Goal: Navigation & Orientation: Locate item on page

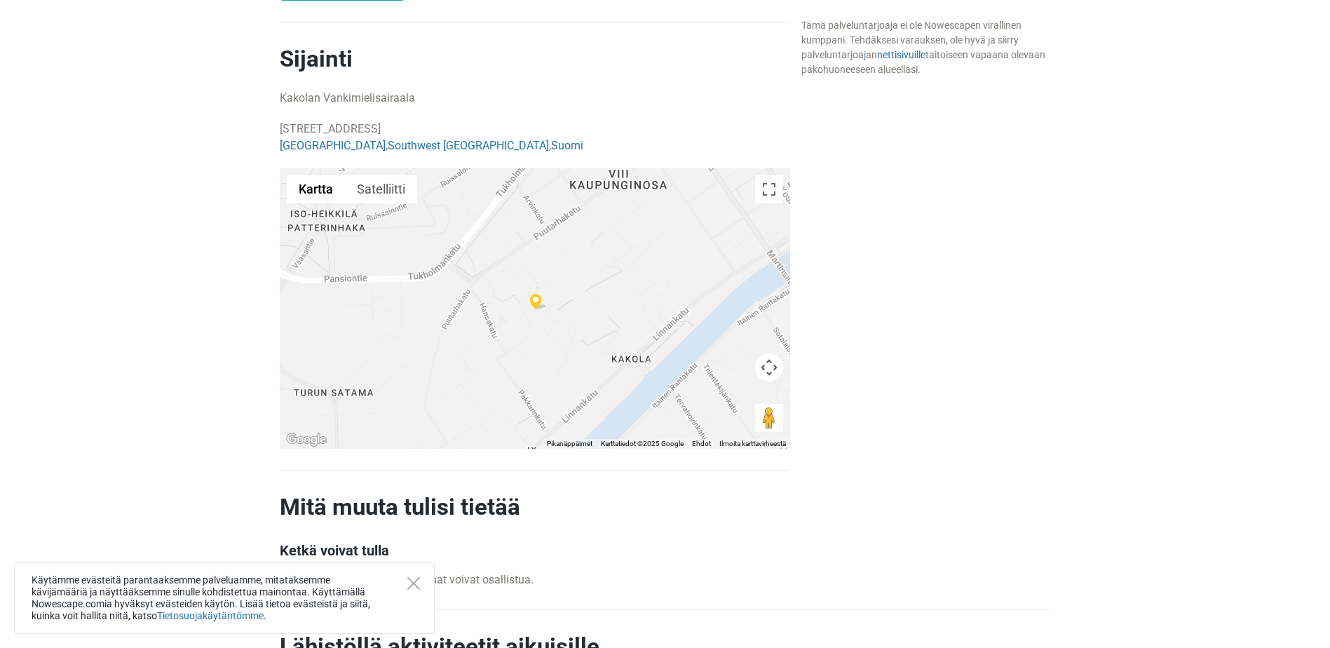
scroll to position [912, 0]
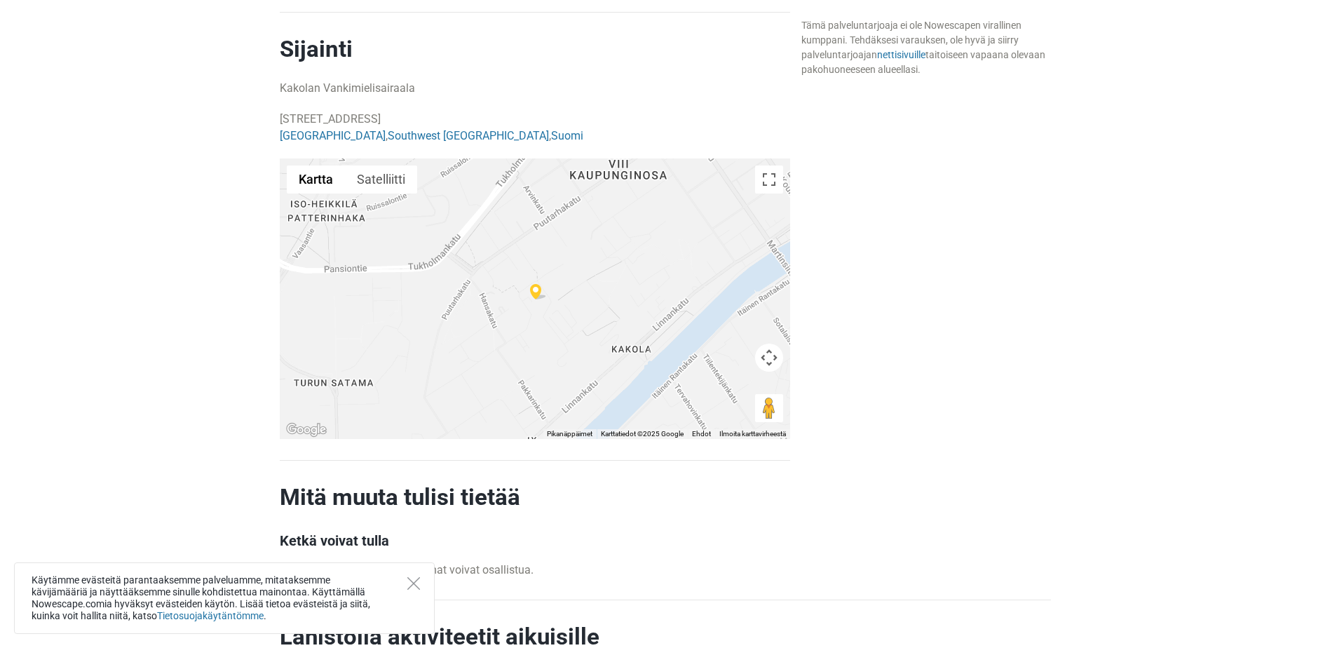
click at [591, 335] on div at bounding box center [535, 299] width 511 height 281
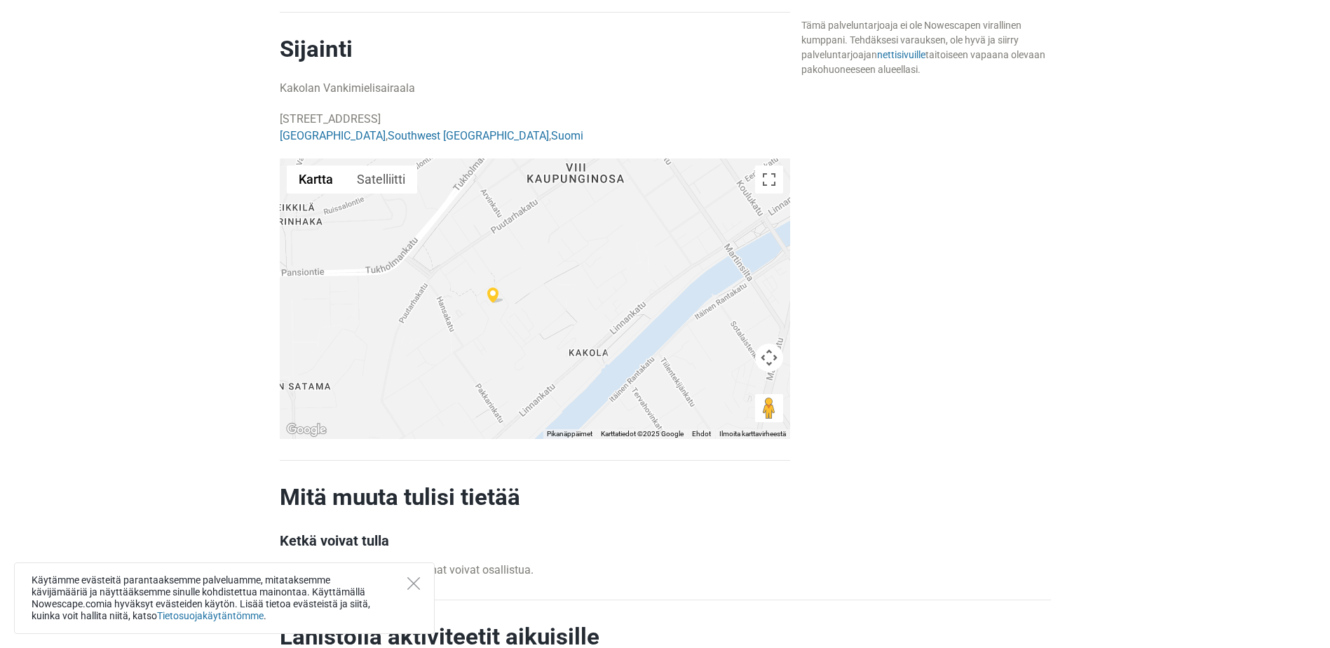
drag, startPoint x: 523, startPoint y: 324, endPoint x: 481, endPoint y: 333, distance: 43.1
click at [481, 333] on div at bounding box center [535, 299] width 511 height 281
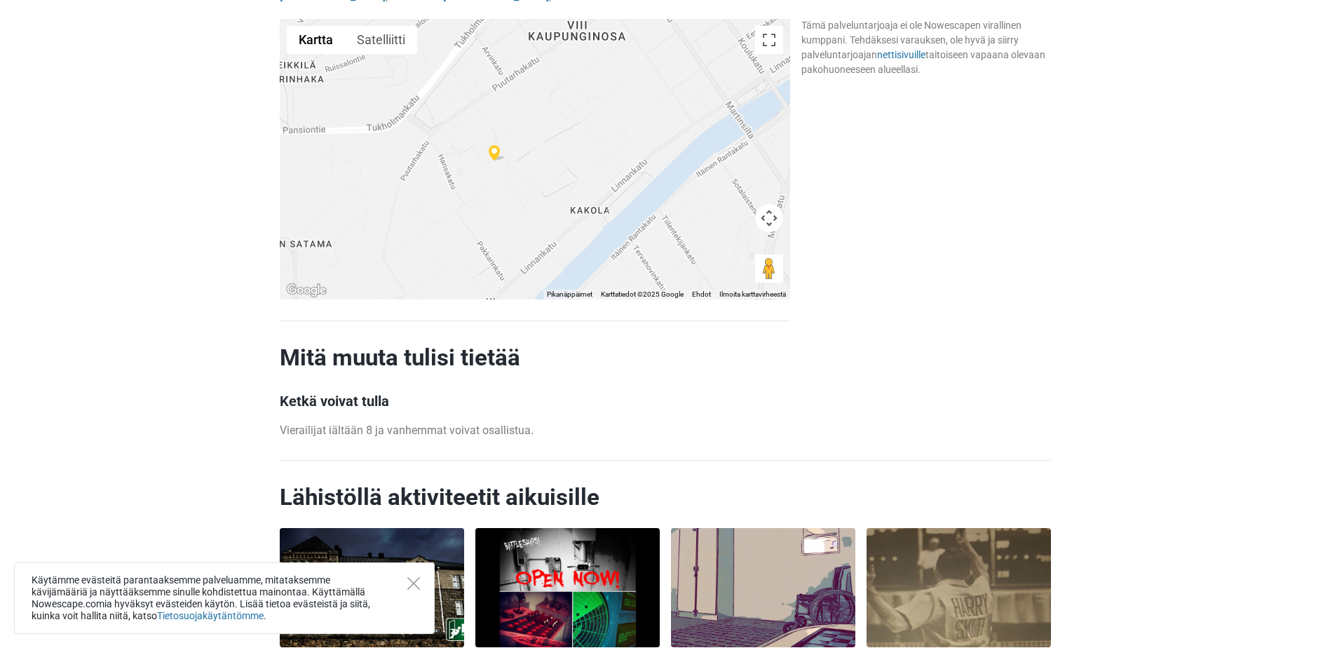
scroll to position [1052, 0]
click at [384, 34] on button "Satelliitti" at bounding box center [381, 39] width 72 height 28
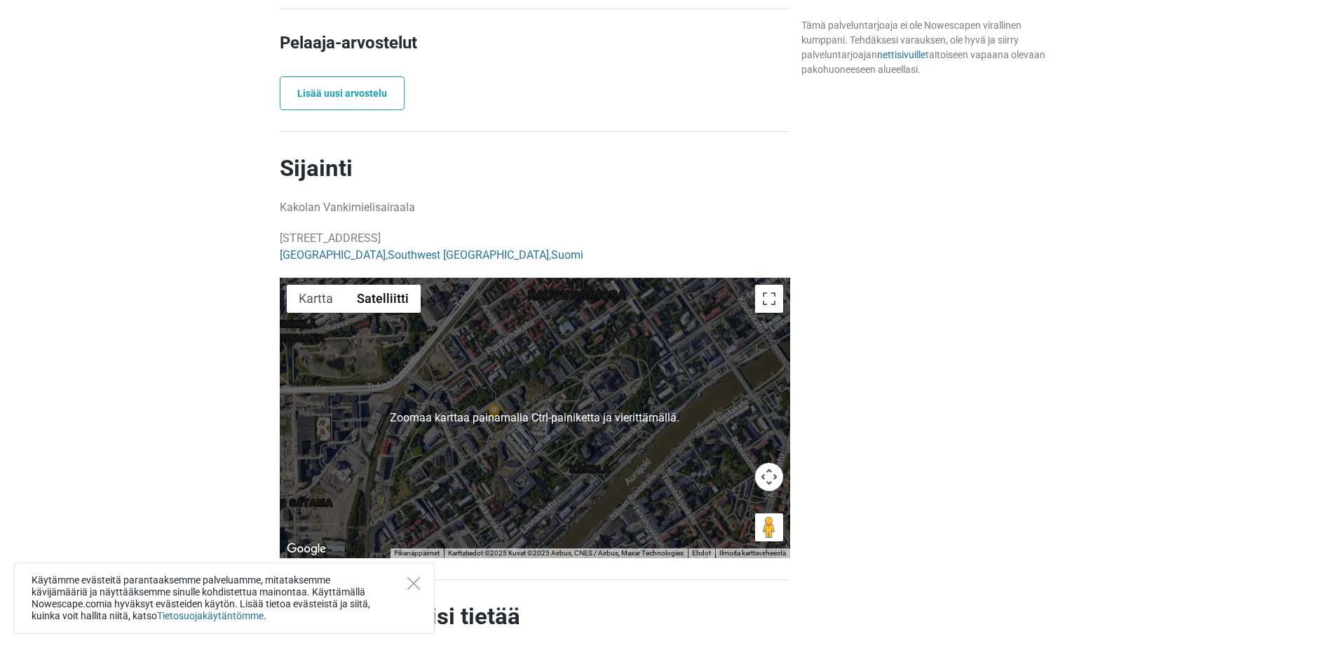
scroll to position [701, 0]
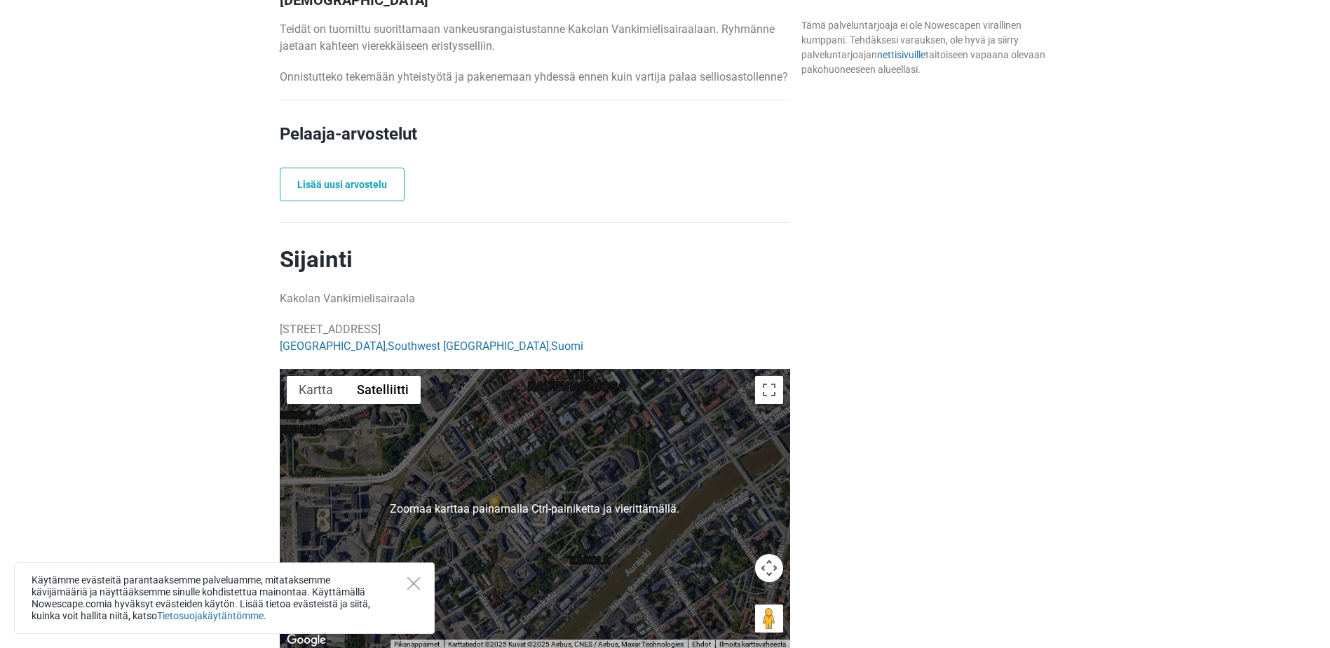
drag, startPoint x: 943, startPoint y: 488, endPoint x: 483, endPoint y: 377, distance: 473.4
click at [943, 488] on div "Vapaat ajat ja hinnoittelu Tämä palveluntarjoaja ei ole Nowescapen virallinen k…" at bounding box center [926, 274] width 261 height 1058
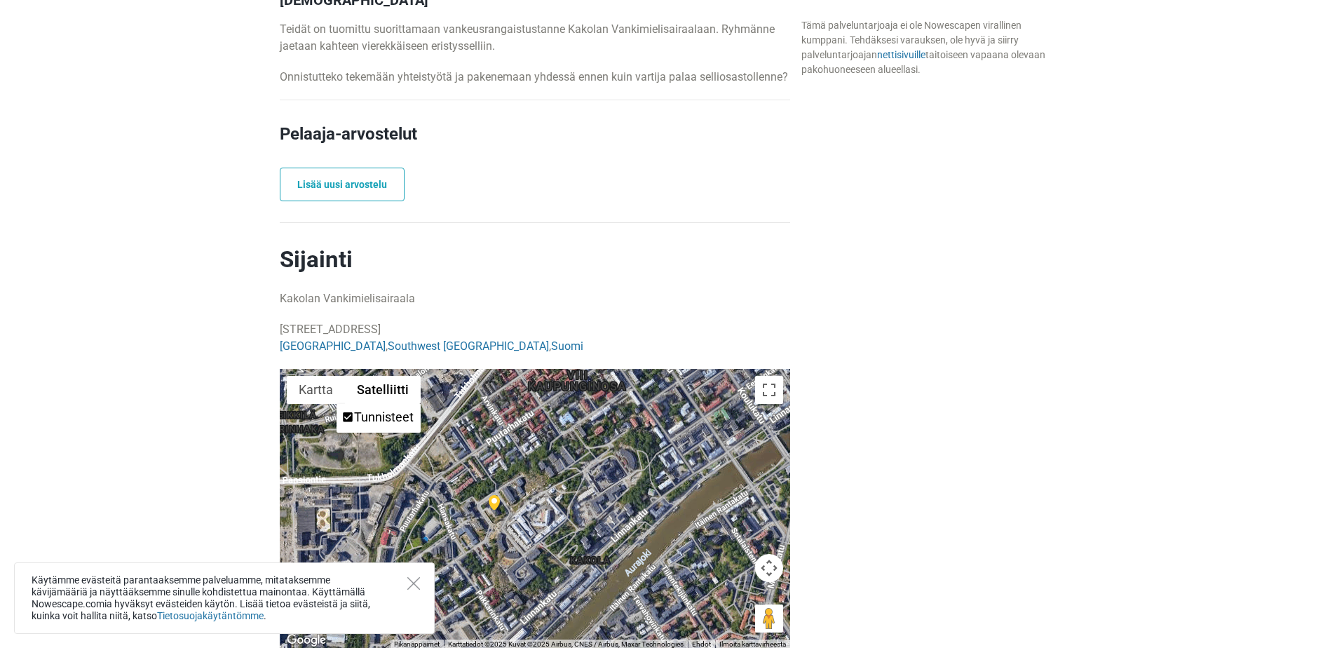
click at [510, 562] on div at bounding box center [535, 509] width 511 height 281
click at [512, 539] on div at bounding box center [535, 509] width 511 height 281
click at [776, 574] on button "Kartan kamerasäätimet" at bounding box center [769, 568] width 28 height 28
click at [720, 528] on button "Suurenna" at bounding box center [734, 533] width 28 height 28
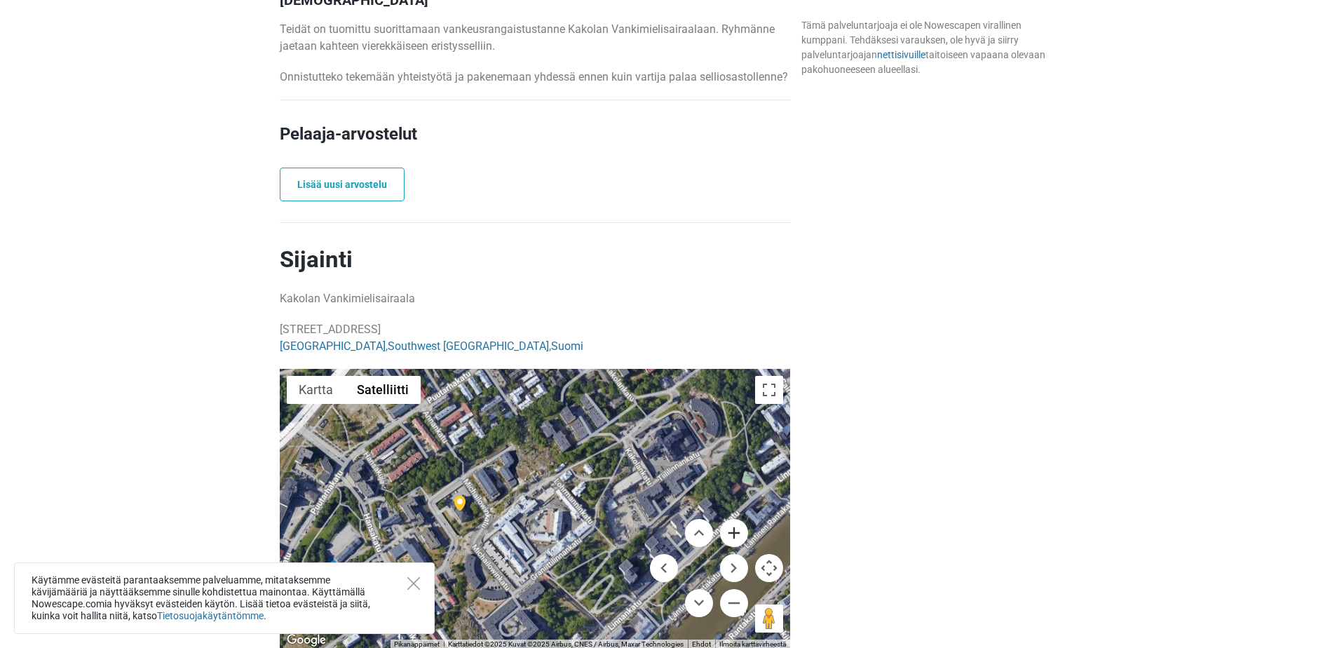
click at [732, 534] on button "Suurenna" at bounding box center [734, 533] width 28 height 28
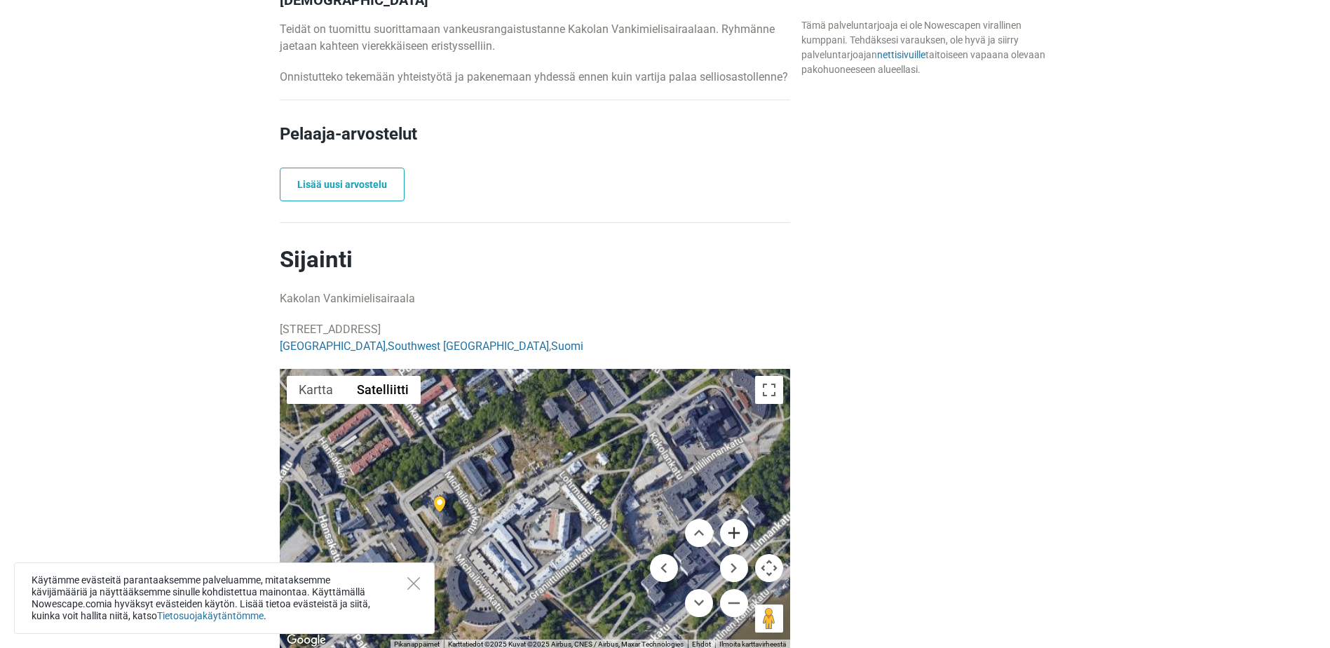
click at [732, 534] on button "Suurenna" at bounding box center [734, 533] width 28 height 28
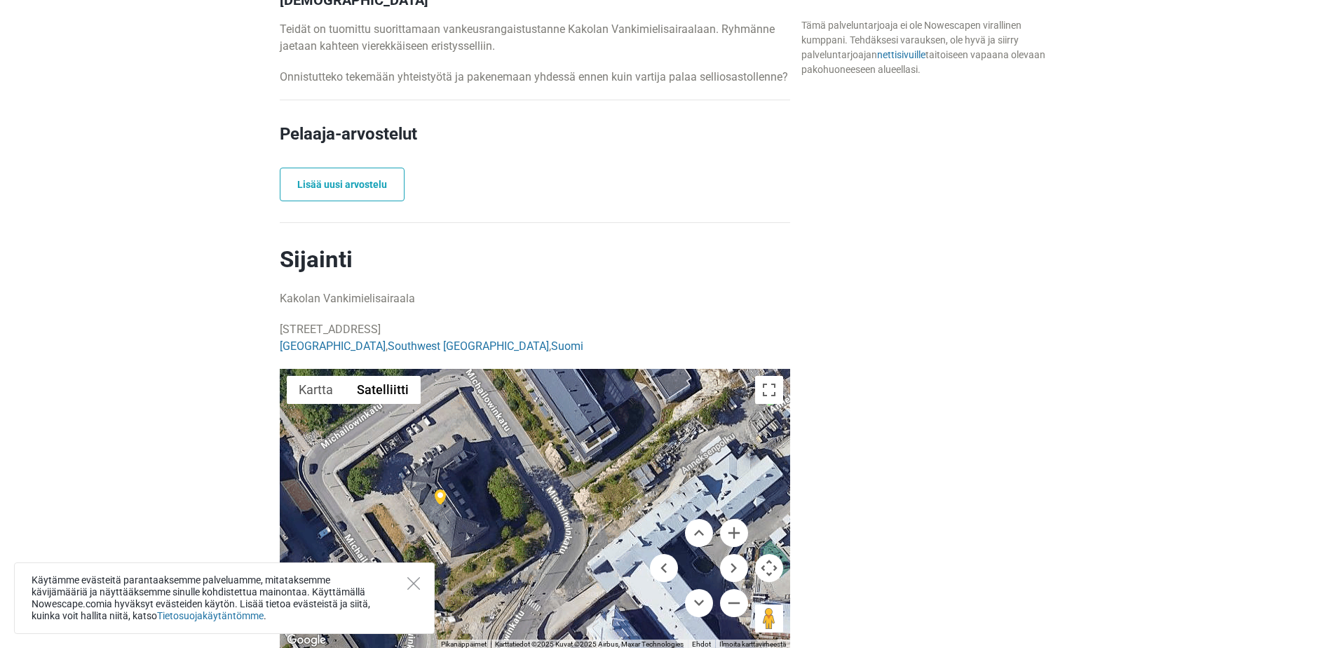
drag, startPoint x: 420, startPoint y: 528, endPoint x: 659, endPoint y: 515, distance: 238.8
click at [659, 515] on div at bounding box center [535, 509] width 511 height 281
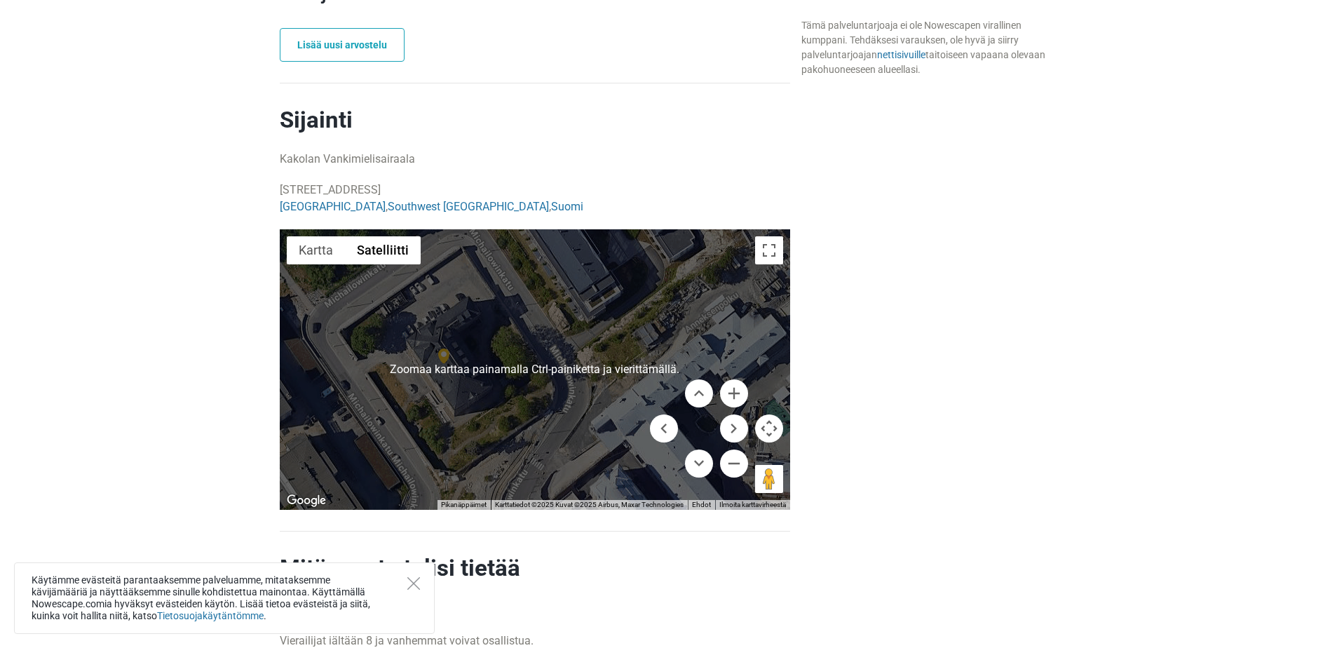
scroll to position [842, 0]
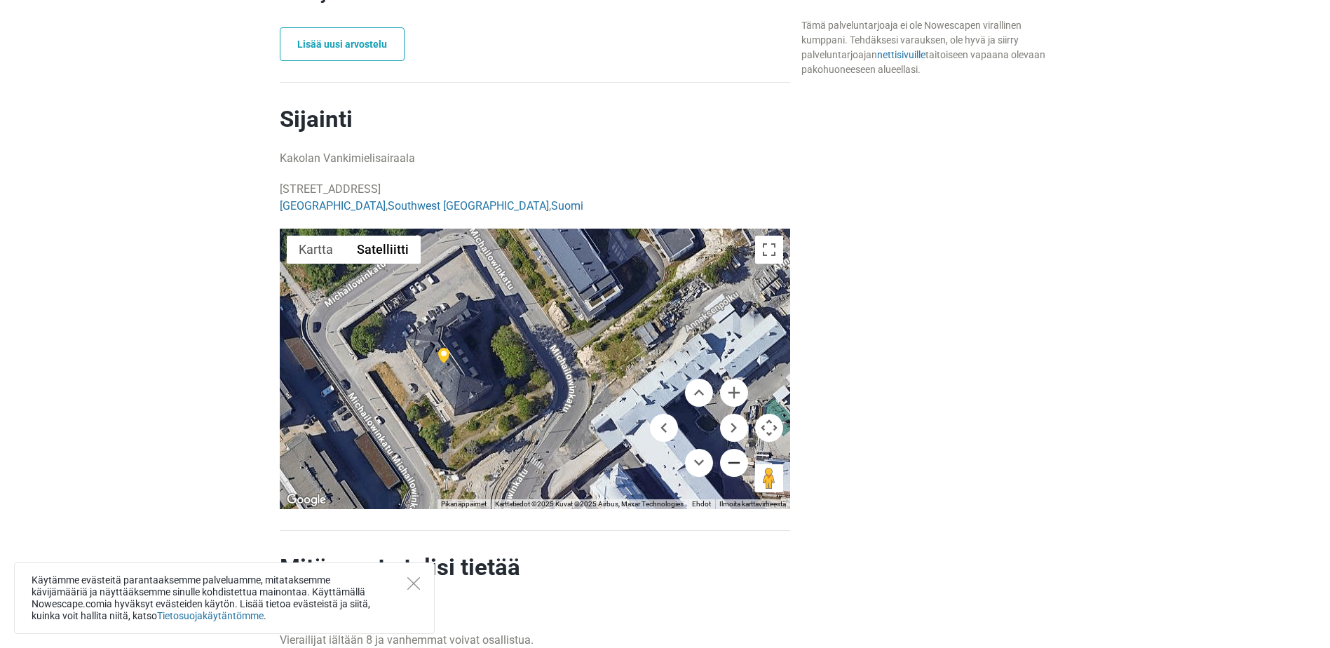
click at [727, 456] on button "Pienennä" at bounding box center [734, 463] width 28 height 28
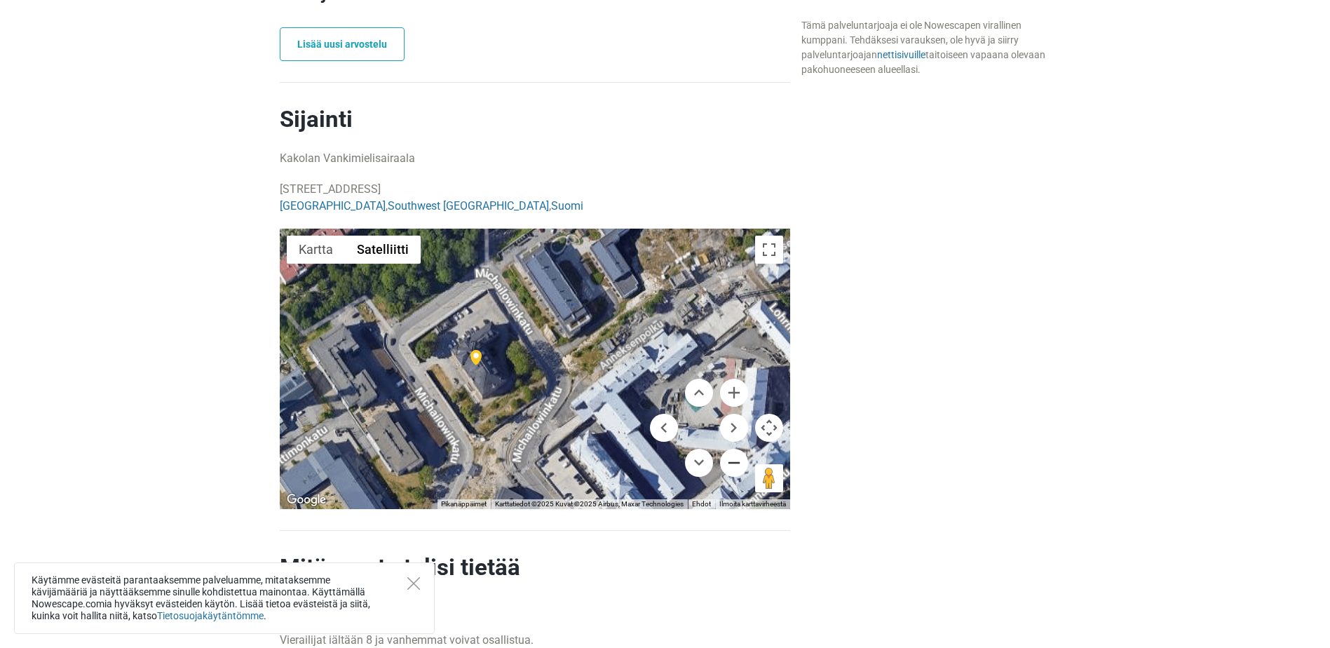
click at [727, 456] on button "Pienennä" at bounding box center [734, 463] width 28 height 28
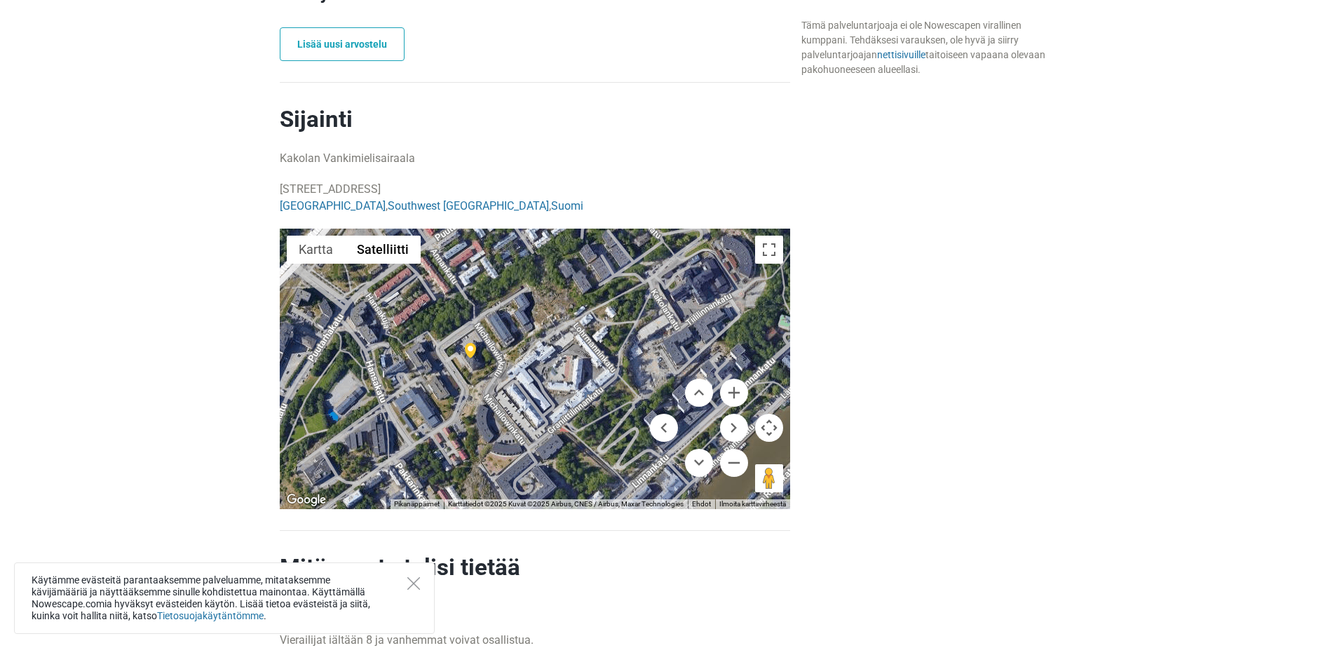
drag, startPoint x: 580, startPoint y: 400, endPoint x: 537, endPoint y: 393, distance: 43.9
click at [537, 393] on div at bounding box center [535, 369] width 511 height 281
click at [736, 399] on button "Suurenna" at bounding box center [734, 393] width 28 height 28
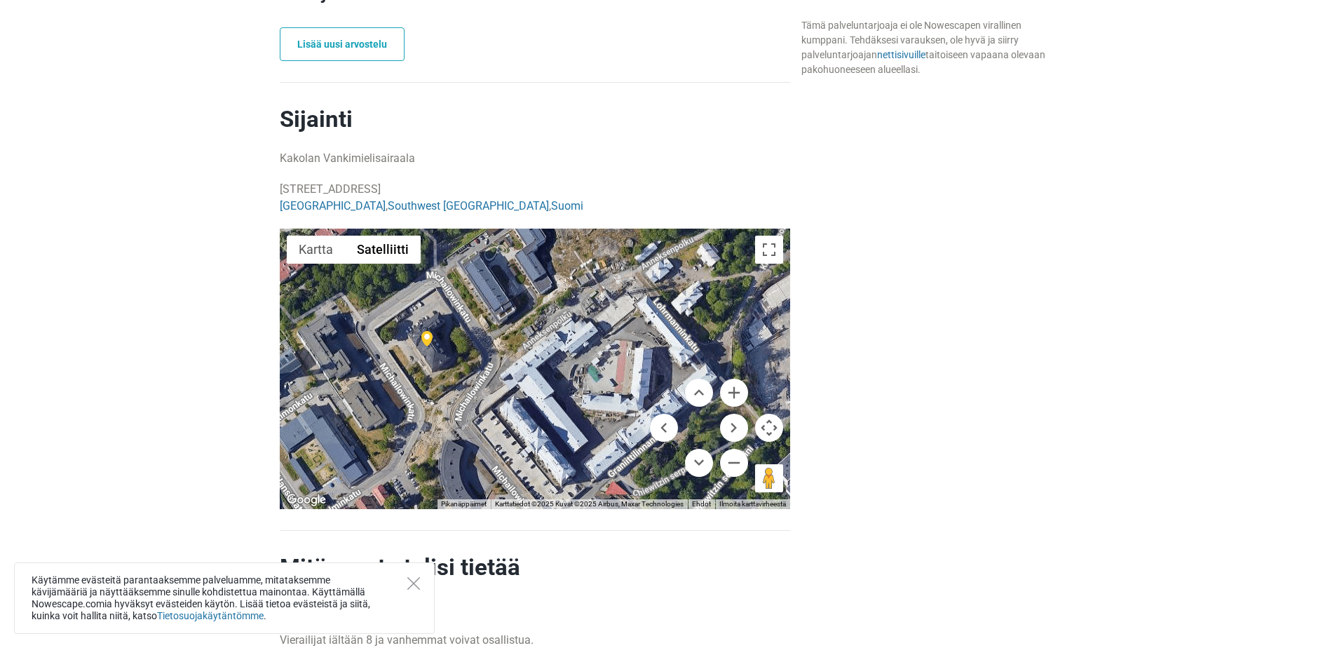
drag, startPoint x: 532, startPoint y: 414, endPoint x: 560, endPoint y: 418, distance: 28.4
click at [560, 418] on div at bounding box center [535, 369] width 511 height 281
click at [730, 464] on button "Pienennä" at bounding box center [734, 463] width 28 height 28
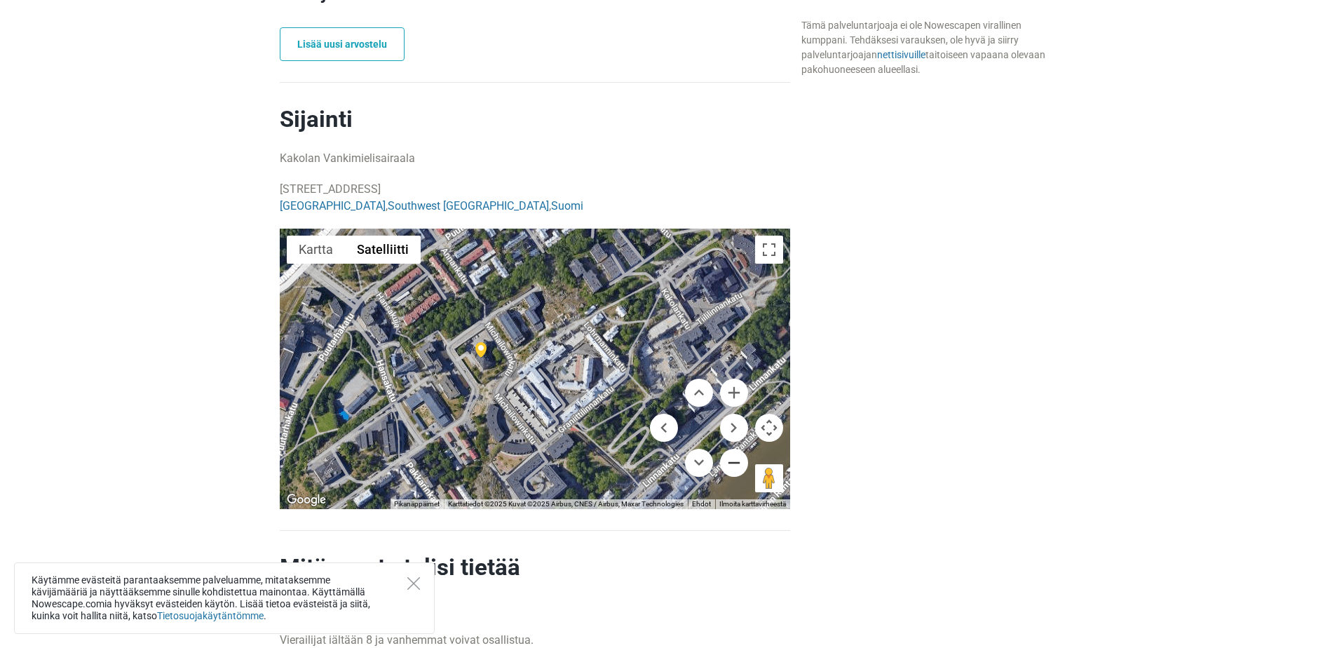
scroll to position [1052, 0]
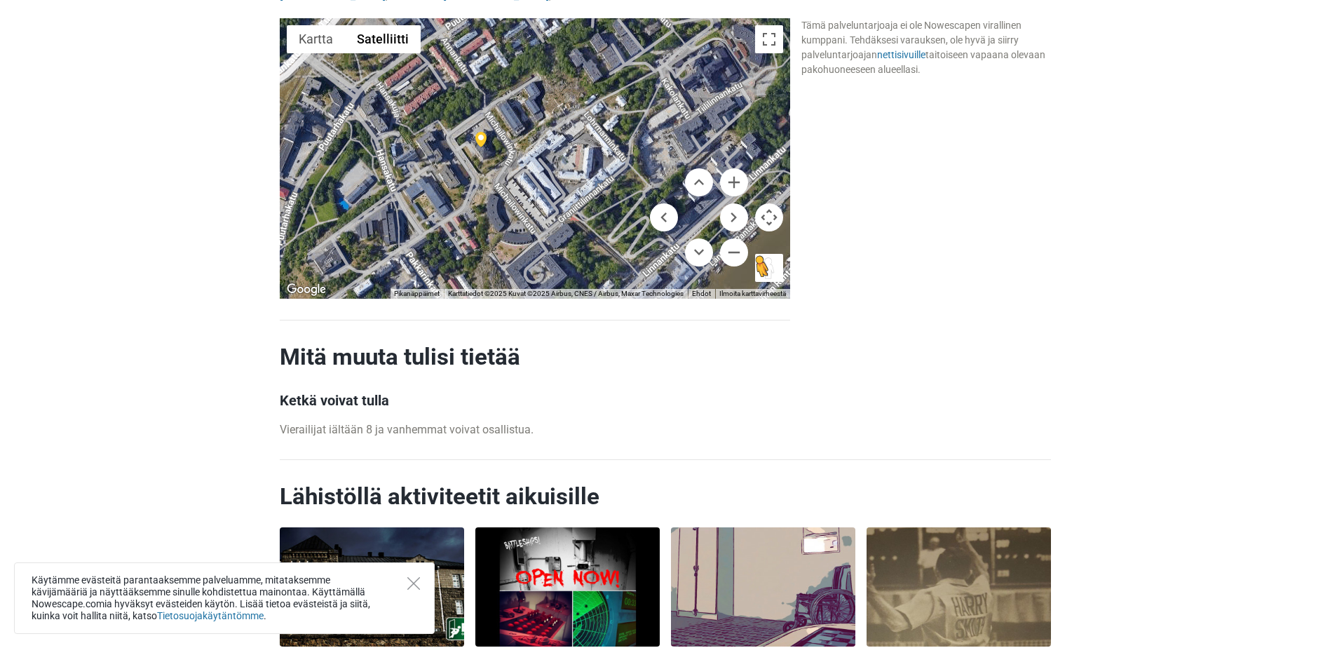
click at [775, 278] on button "Avaa Street View vetämällä Pegman kartalle" at bounding box center [769, 268] width 28 height 28
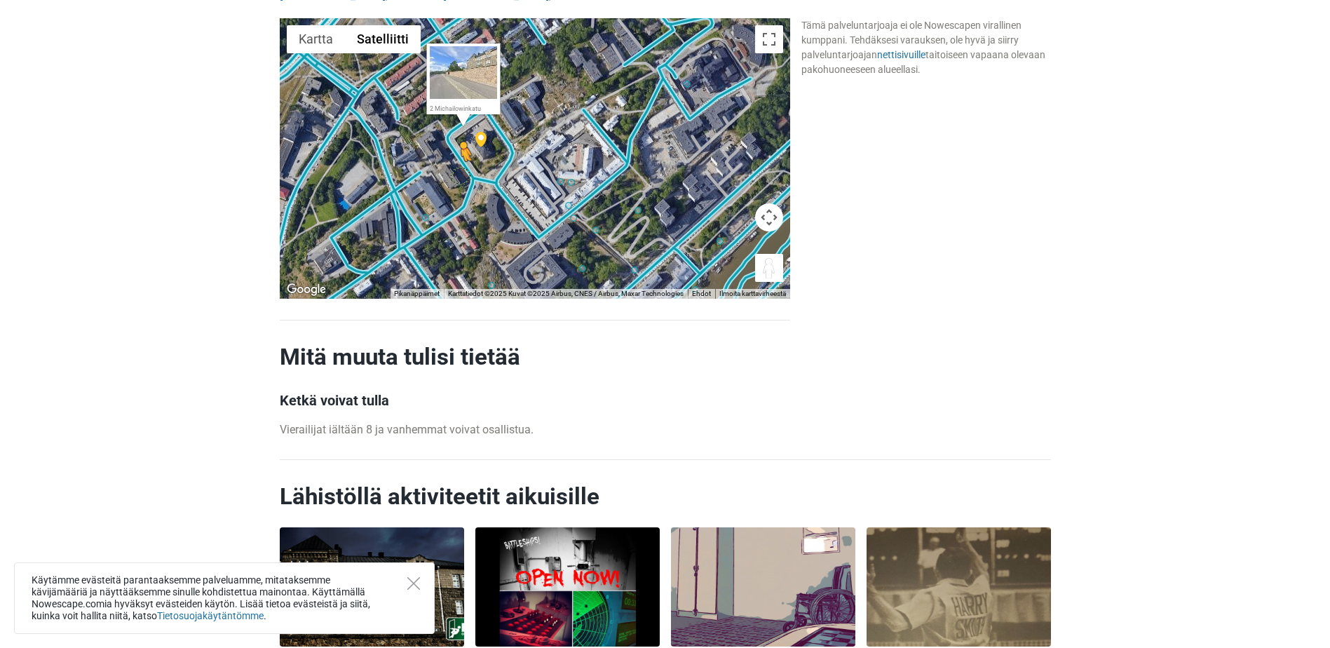
drag, startPoint x: 773, startPoint y: 279, endPoint x: 460, endPoint y: 175, distance: 329.6
click at [460, 175] on div "Aktivoi veto näppäimistöllä painamalla Alt + Enter. Kun näppäimistön vetotila o…" at bounding box center [535, 158] width 511 height 281
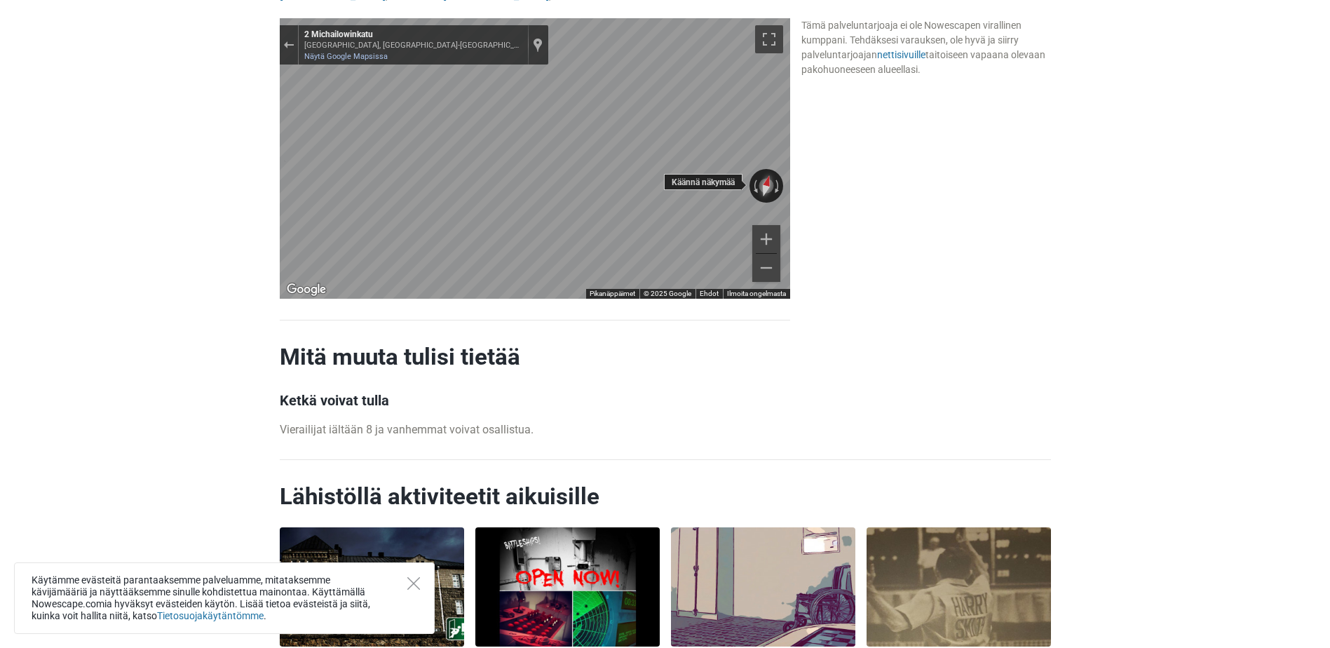
click at [769, 199] on div "← Siirry vasemmalle → Siirry oikealle ↑ Siirry ylöspäin ↓ Siirry alaspäin + Läh…" at bounding box center [535, 158] width 511 height 281
click at [716, 174] on div "← Siirry vasemmalle → Siirry oikealle ↑ Siirry ylöspäin ↓ Siirry alaspäin + Läh…" at bounding box center [535, 158] width 511 height 281
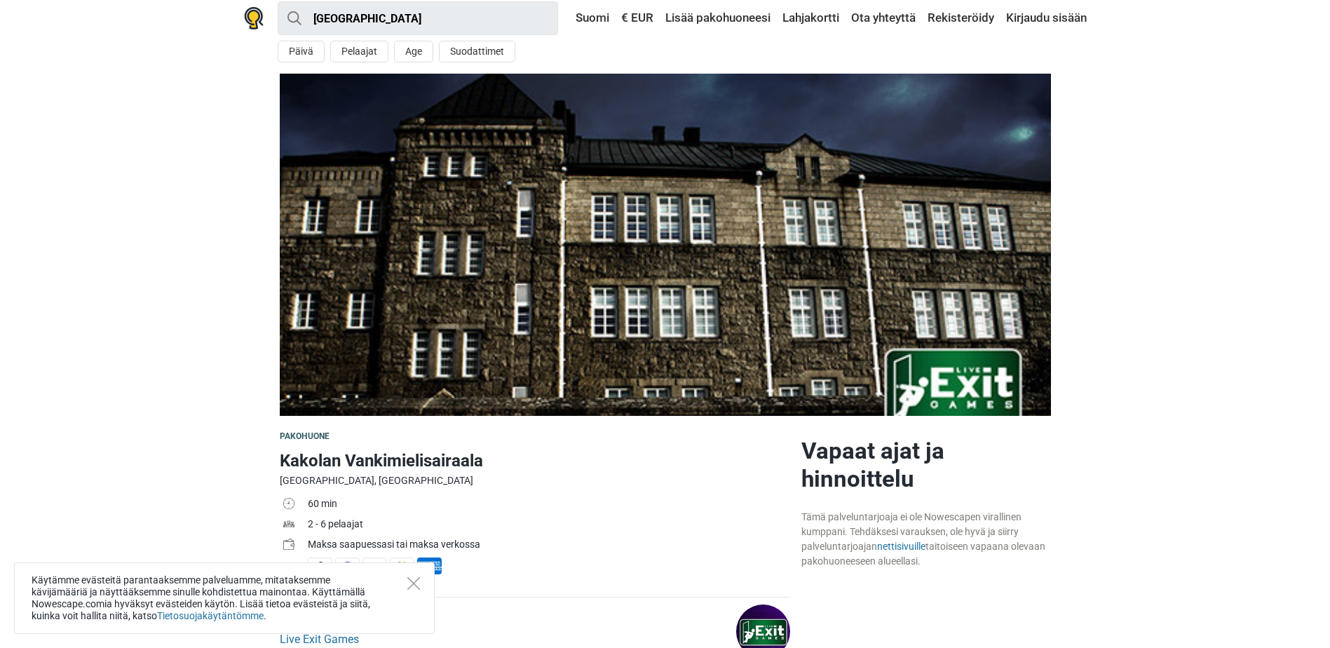
scroll to position [0, 0]
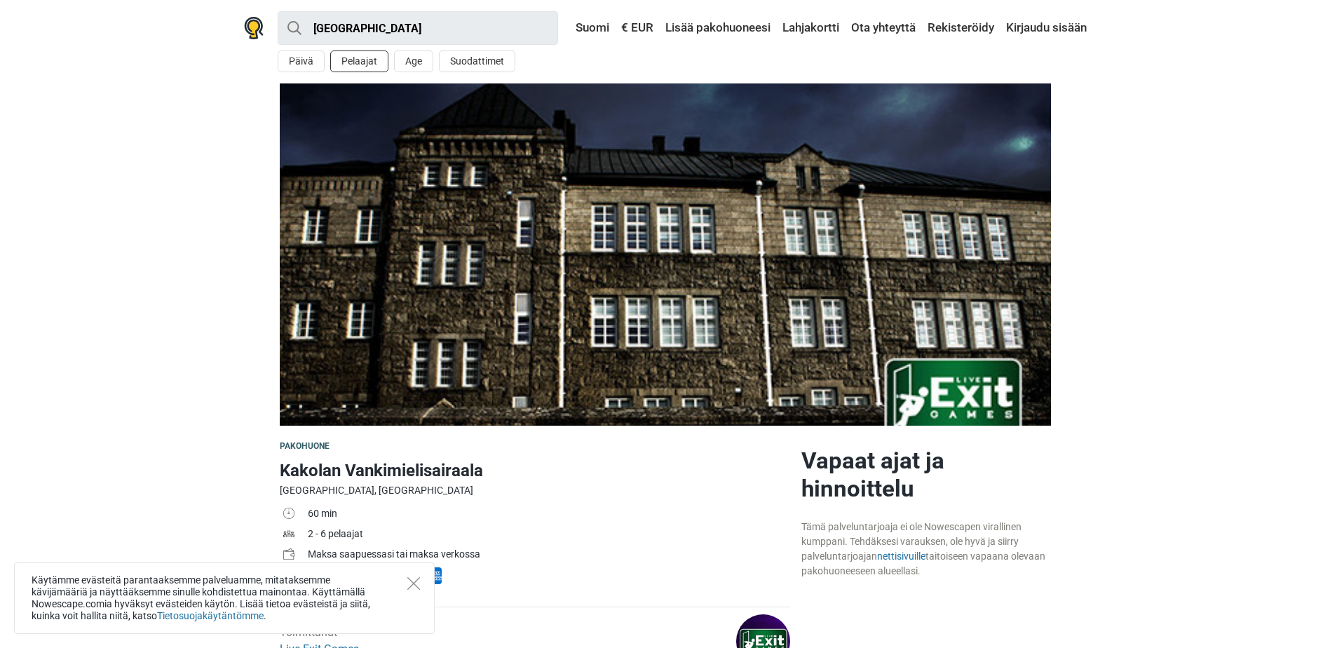
click at [360, 58] on button "Pelaajat" at bounding box center [359, 61] width 58 height 22
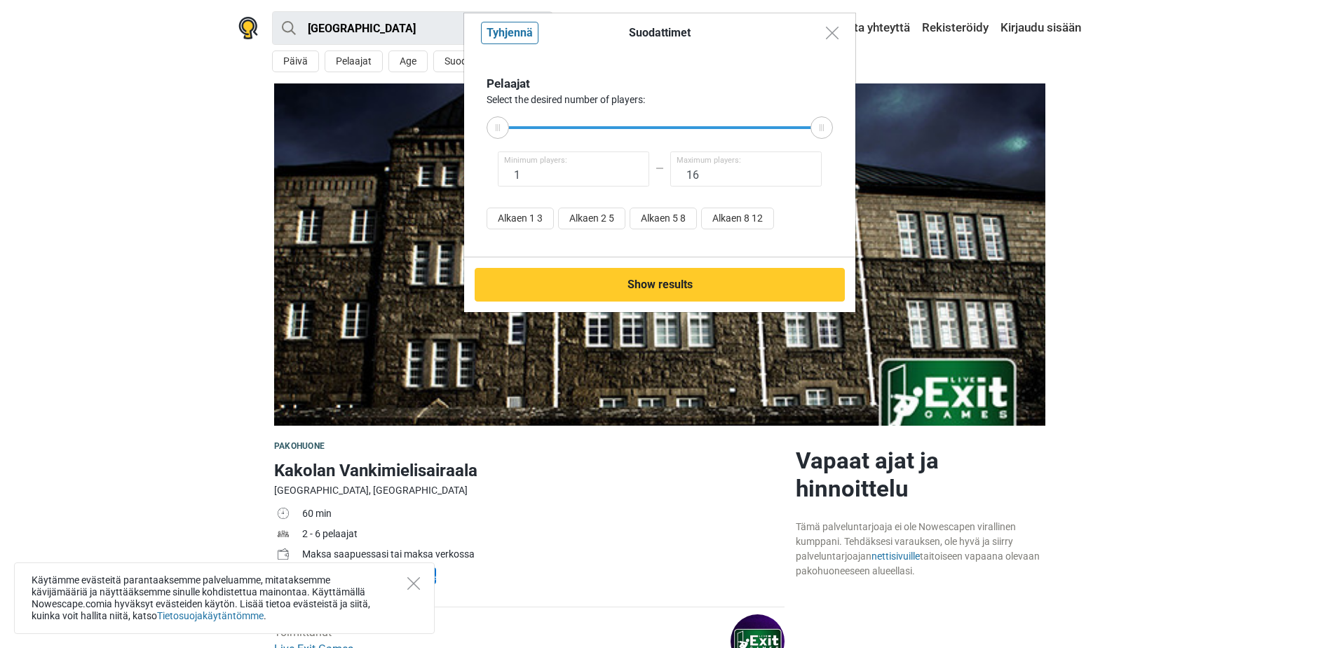
click at [1034, 72] on div "Suodattimet Tyhjennä Pelaajat Select the desired number of players: 1 Minimum p…" at bounding box center [665, 324] width 1330 height 648
click at [820, 42] on button "Close modal" at bounding box center [832, 33] width 27 height 27
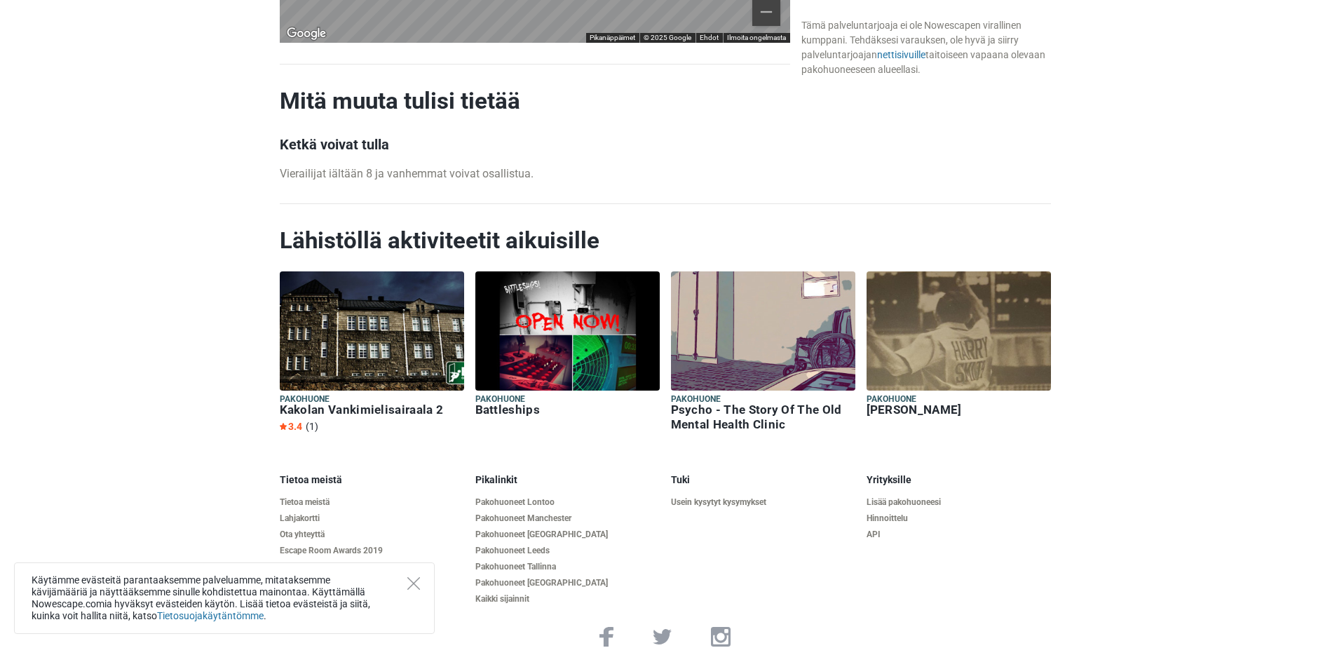
scroll to position [1329, 0]
